Goal: Find specific page/section: Find specific page/section

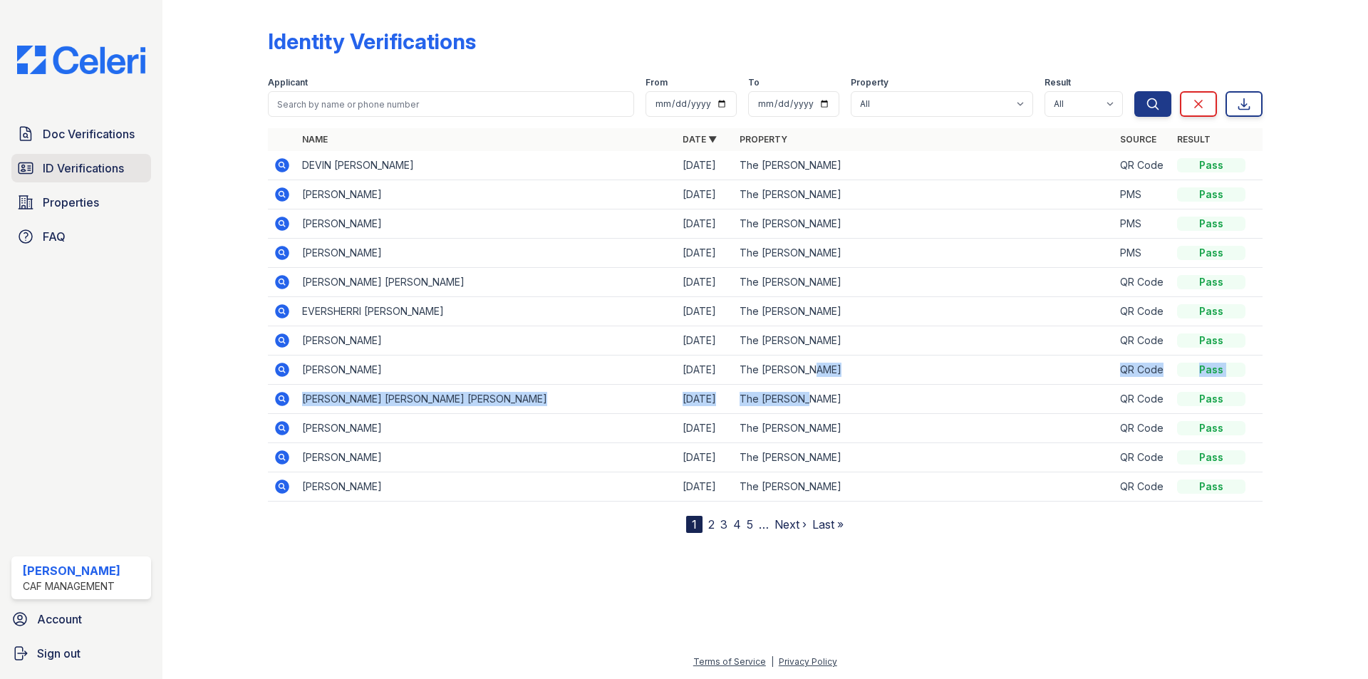
click at [85, 169] on span "ID Verifications" at bounding box center [83, 168] width 81 height 17
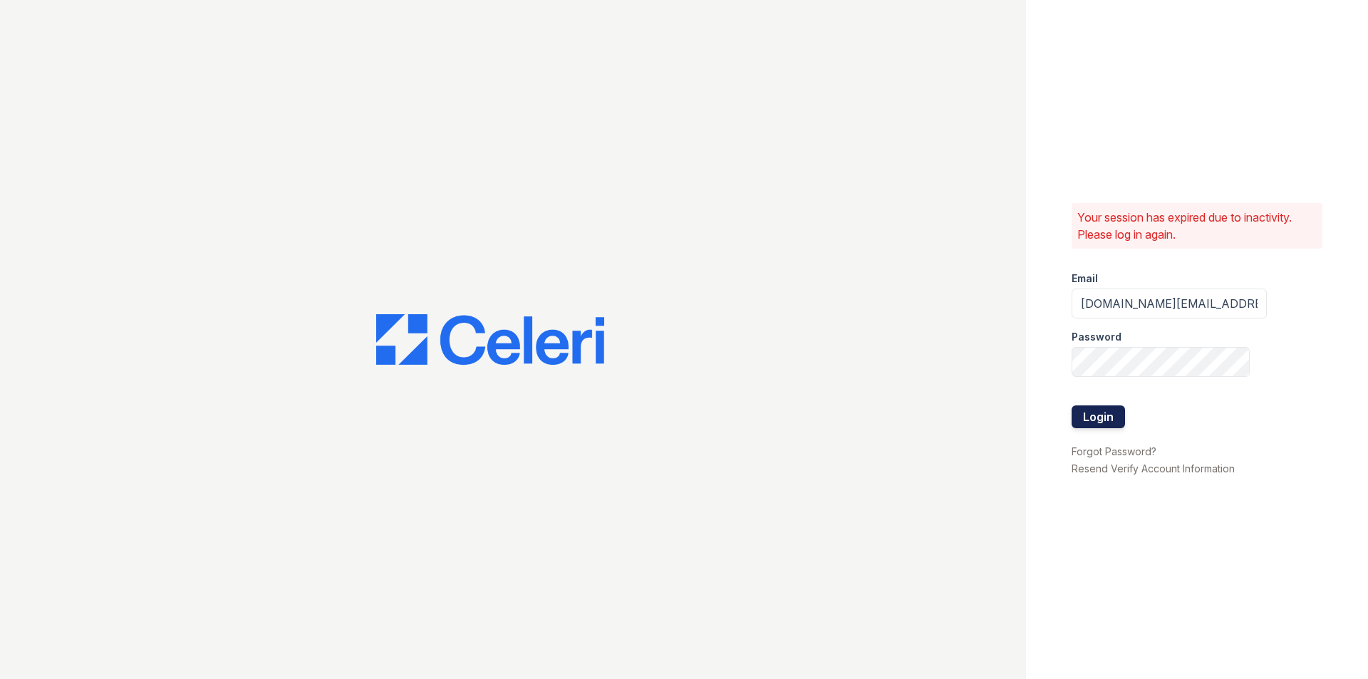
click at [1090, 411] on button "Login" at bounding box center [1098, 417] width 53 height 23
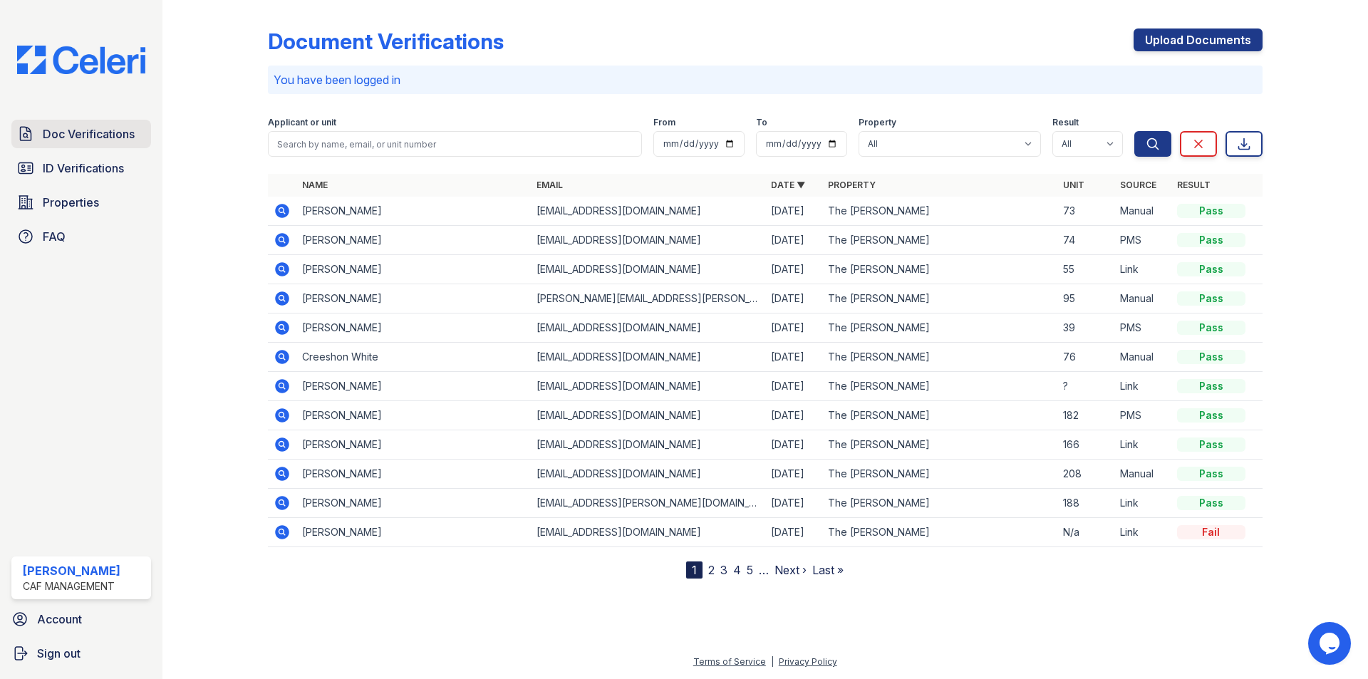
click at [113, 133] on span "Doc Verifications" at bounding box center [89, 133] width 92 height 17
